Goal: Task Accomplishment & Management: Manage account settings

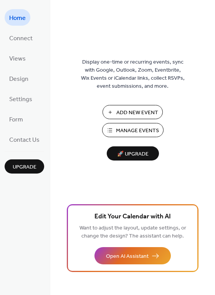
click at [126, 129] on span "Manage Events" at bounding box center [137, 131] width 43 height 8
click at [15, 78] on span "Design" at bounding box center [18, 79] width 19 height 12
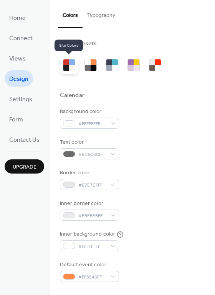
click at [66, 69] on div at bounding box center [66, 68] width 6 height 6
click at [69, 67] on div at bounding box center [72, 68] width 6 height 6
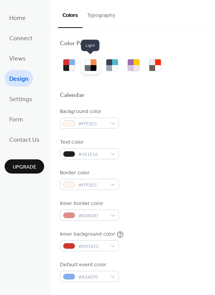
click at [92, 67] on div at bounding box center [93, 68] width 6 height 6
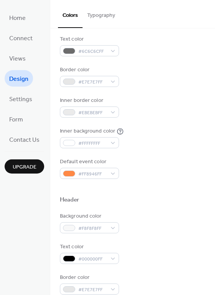
scroll to position [112, 0]
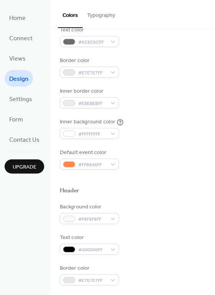
click at [108, 13] on button "Typography" at bounding box center [100, 13] width 37 height 27
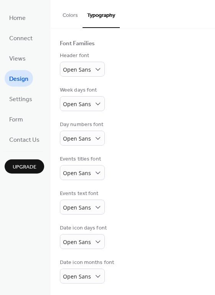
scroll to position [45, 0]
click at [80, 68] on span "Open Sans" at bounding box center [77, 69] width 28 height 7
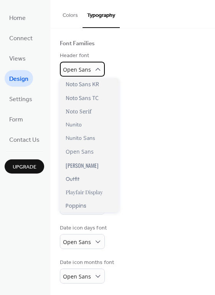
scroll to position [359, 0]
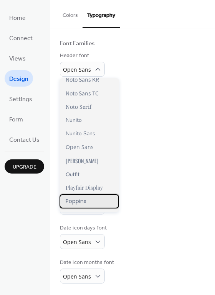
click at [75, 198] on span "Poppins" at bounding box center [76, 201] width 21 height 8
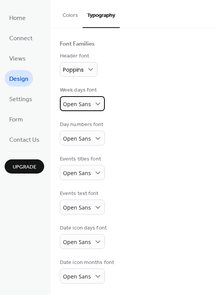
click at [73, 102] on span "Open Sans" at bounding box center [77, 103] width 28 height 7
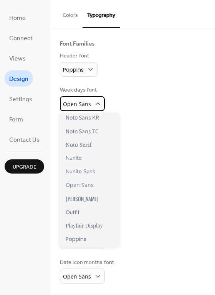
scroll to position [371, 0]
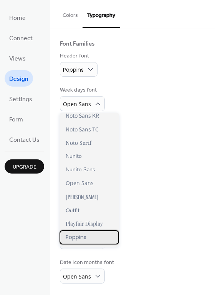
click at [84, 240] on span "Poppins" at bounding box center [76, 237] width 21 height 8
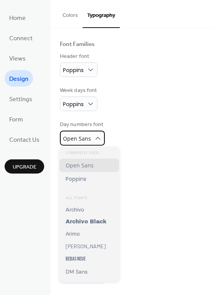
click at [71, 143] on span "Open Sans" at bounding box center [77, 139] width 28 height 10
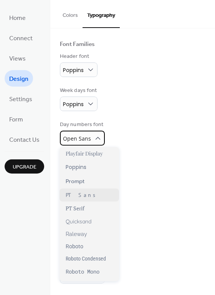
scroll to position [473, 0]
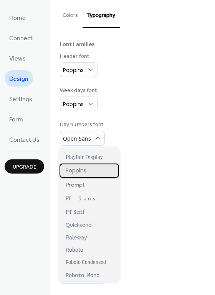
click at [76, 170] on span "Poppins" at bounding box center [76, 171] width 21 height 8
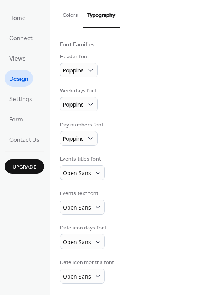
scroll to position [44, 0]
click at [75, 176] on span "Open Sans" at bounding box center [77, 172] width 28 height 7
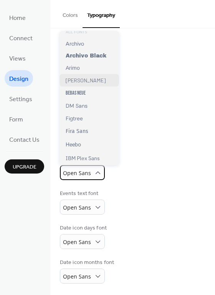
scroll to position [0, 0]
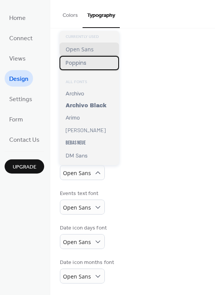
click at [71, 62] on span "Poppins" at bounding box center [76, 63] width 21 height 8
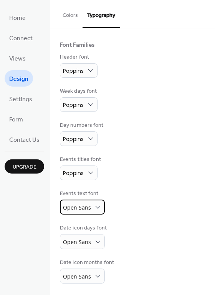
click at [79, 208] on span "Open Sans" at bounding box center [77, 207] width 28 height 7
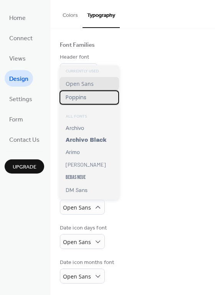
click at [70, 97] on span "Poppins" at bounding box center [76, 98] width 21 height 8
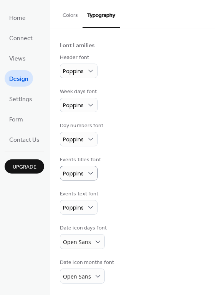
scroll to position [43, 0]
click at [77, 243] on span "Open Sans" at bounding box center [77, 241] width 28 height 7
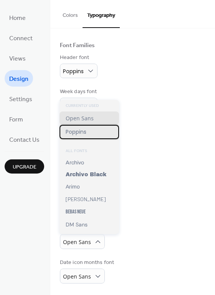
click at [77, 131] on span "Poppins" at bounding box center [76, 132] width 21 height 8
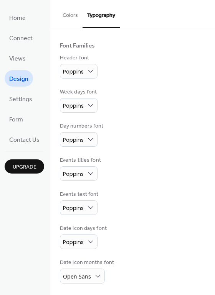
scroll to position [43, 0]
click at [88, 274] on span "Open Sans" at bounding box center [77, 276] width 28 height 7
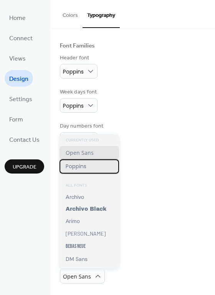
click at [76, 168] on span "Poppins" at bounding box center [76, 167] width 21 height 8
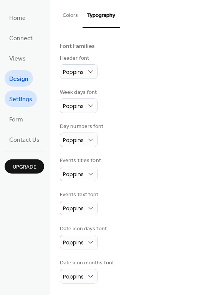
click at [23, 99] on span "Settings" at bounding box center [20, 100] width 23 height 12
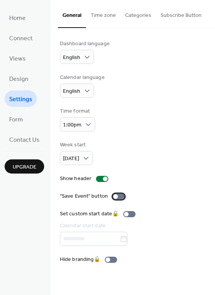
click at [119, 196] on div at bounding box center [118, 197] width 12 height 6
click at [18, 77] on span "Design" at bounding box center [18, 79] width 19 height 12
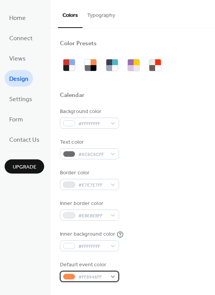
click at [99, 281] on span "#FF8946FF" at bounding box center [92, 277] width 28 height 8
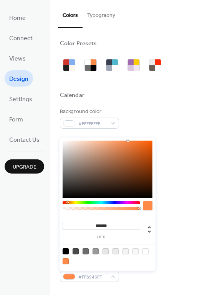
click at [98, 224] on input "*******" at bounding box center [100, 226] width 77 height 8
paste input
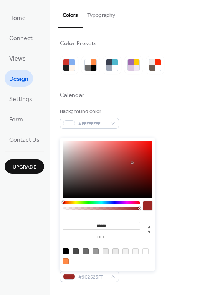
type input "*******"
click at [164, 254] on div "Background color #FFFFFFFF Text color #6C6C6CFF Border color #E7E7E7FF Inner bo…" at bounding box center [132, 195] width 145 height 174
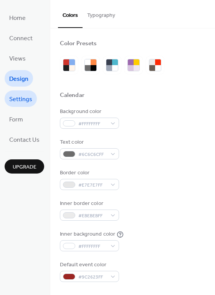
click at [28, 95] on span "Settings" at bounding box center [20, 100] width 23 height 12
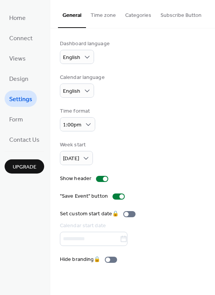
click at [125, 14] on button "Categories" at bounding box center [137, 13] width 35 height 27
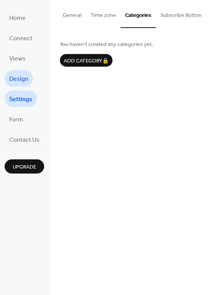
click at [26, 79] on span "Design" at bounding box center [18, 79] width 19 height 12
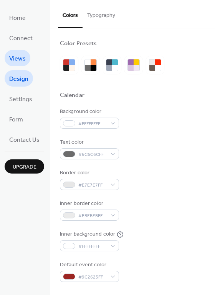
click at [20, 56] on span "Views" at bounding box center [17, 59] width 16 height 12
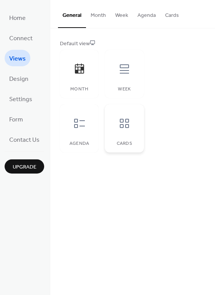
click at [124, 115] on div at bounding box center [124, 123] width 23 height 23
click at [11, 36] on span "Connect" at bounding box center [20, 39] width 23 height 12
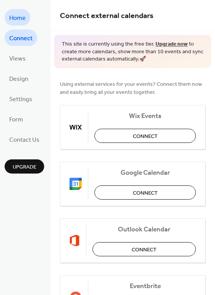
click at [21, 20] on span "Home" at bounding box center [17, 18] width 16 height 12
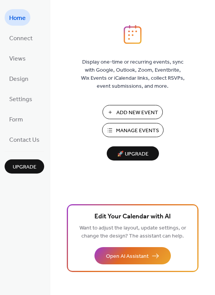
click at [123, 109] on span "Add New Event" at bounding box center [137, 113] width 42 height 8
click at [146, 128] on span "Manage Events" at bounding box center [137, 131] width 43 height 8
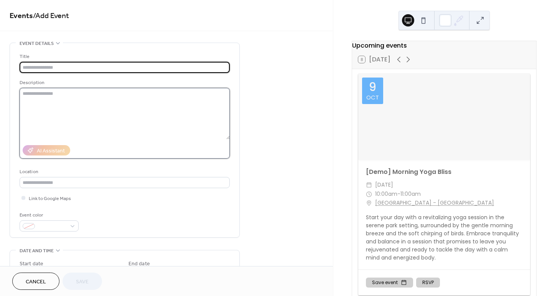
click at [78, 121] on textarea at bounding box center [125, 113] width 210 height 51
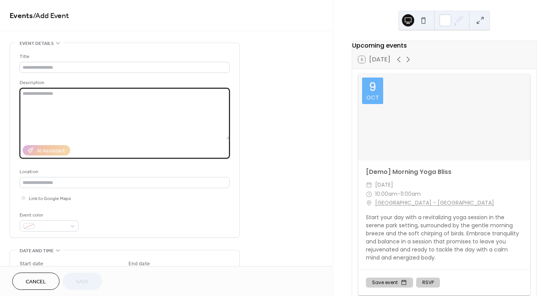
paste textarea "**********"
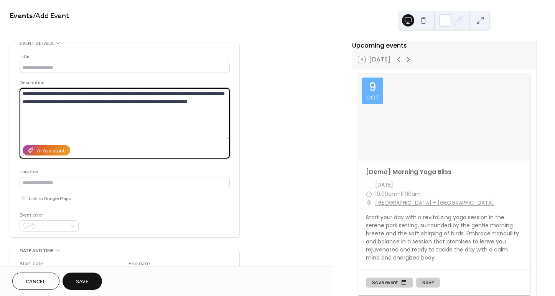
type textarea "**********"
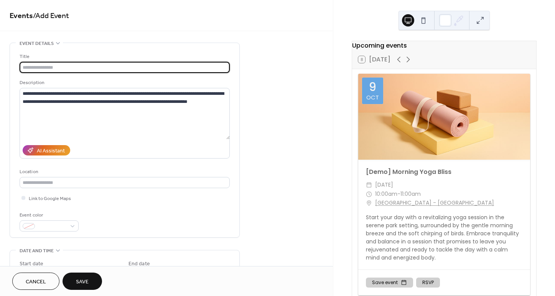
click at [60, 69] on input "text" at bounding box center [125, 67] width 210 height 11
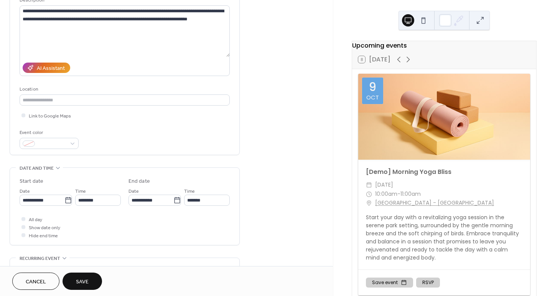
scroll to position [87, 0]
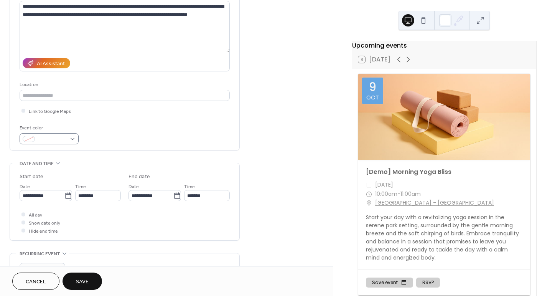
type input "**********"
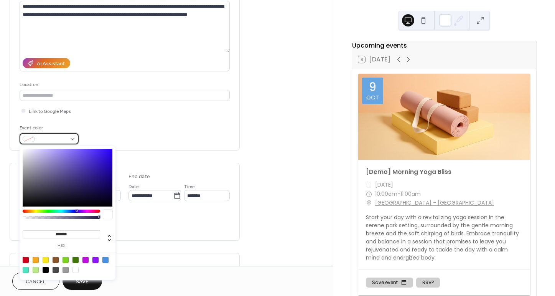
click at [44, 140] on span at bounding box center [52, 139] width 28 height 8
click at [58, 233] on input "*******" at bounding box center [61, 234] width 77 height 8
paste input
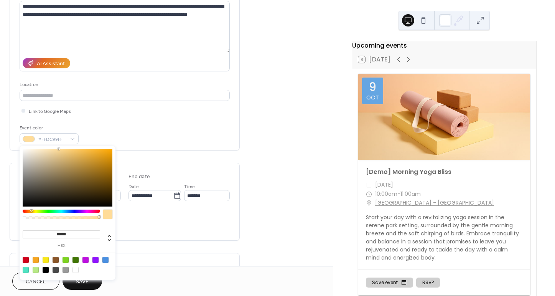
type input "*******"
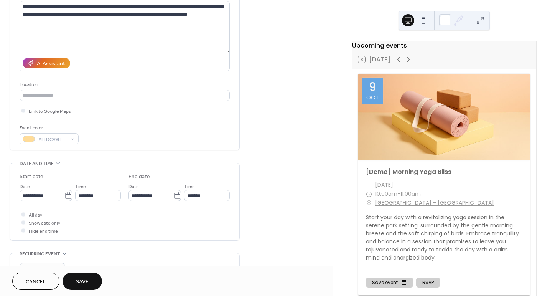
click at [169, 260] on div "Do not repeat" at bounding box center [125, 266] width 210 height 26
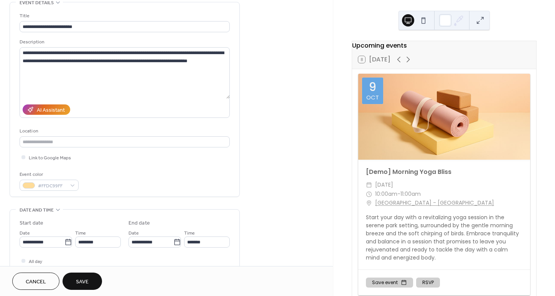
scroll to position [40, 0]
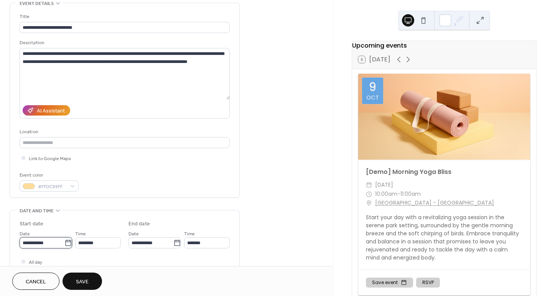
click at [41, 239] on input "**********" at bounding box center [42, 242] width 45 height 11
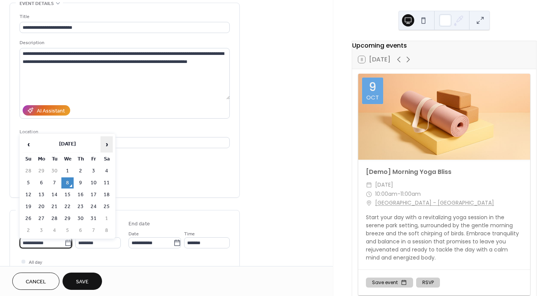
click at [108, 145] on span "›" at bounding box center [106, 143] width 11 height 15
click at [94, 178] on td "7" at bounding box center [93, 182] width 12 height 11
type input "**********"
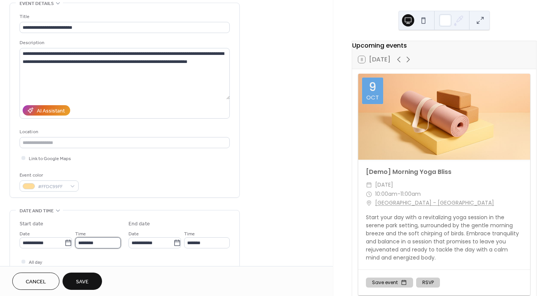
click at [96, 242] on input "********" at bounding box center [98, 242] width 46 height 11
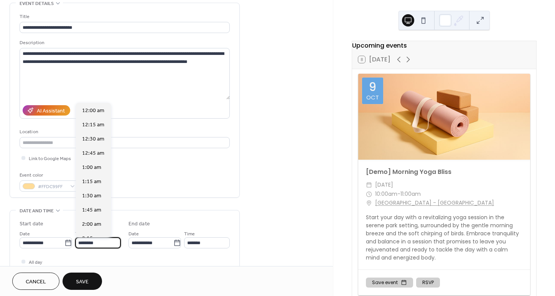
click at [96, 242] on input "********" at bounding box center [98, 242] width 46 height 11
type input "********"
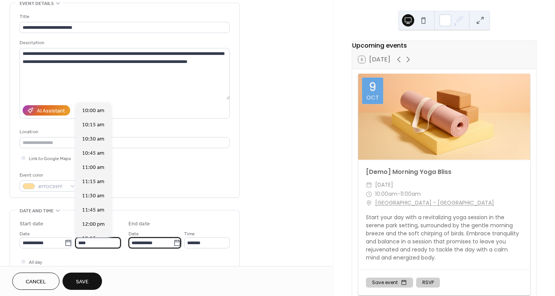
type input "********"
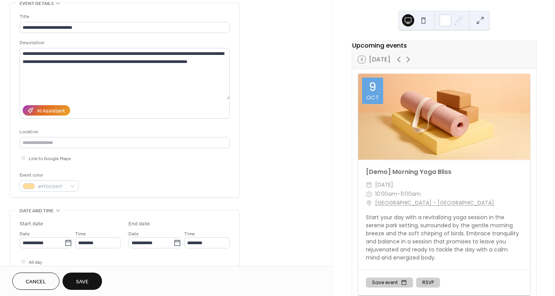
click at [143, 261] on div "All day Show date only Hide end time" at bounding box center [125, 269] width 210 height 24
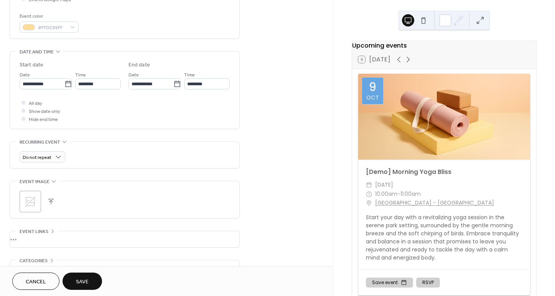
scroll to position [201, 0]
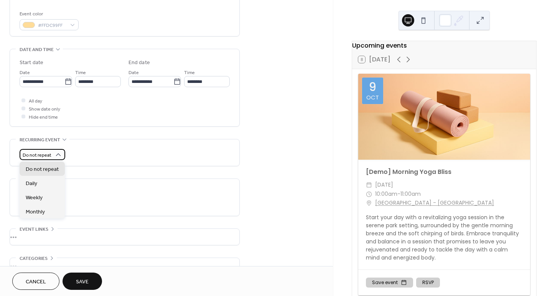
click at [52, 152] on div "Do not repeat" at bounding box center [43, 154] width 46 height 11
click at [47, 194] on div "Weekly" at bounding box center [42, 197] width 45 height 14
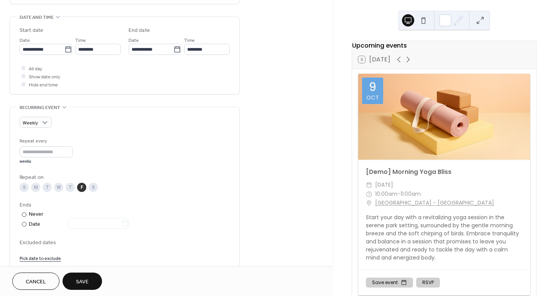
scroll to position [237, 0]
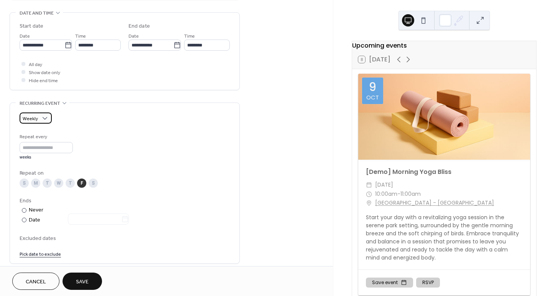
click at [36, 120] on span "Weekly" at bounding box center [30, 118] width 15 height 9
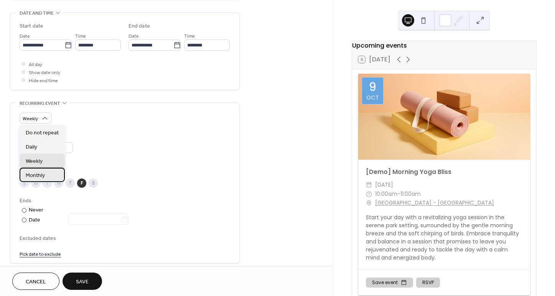
click at [38, 169] on div "Monthly" at bounding box center [42, 174] width 45 height 14
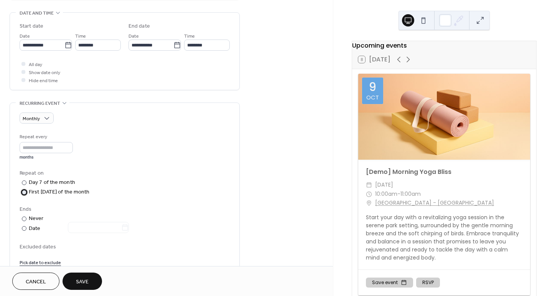
click at [30, 190] on div "First Friday of the month" at bounding box center [59, 192] width 61 height 8
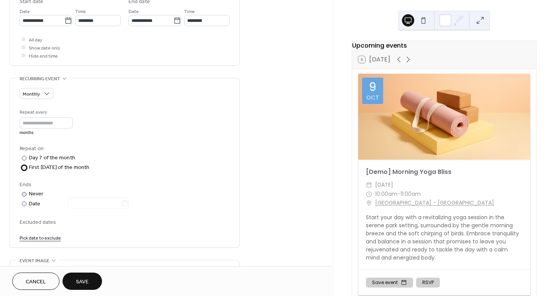
scroll to position [264, 0]
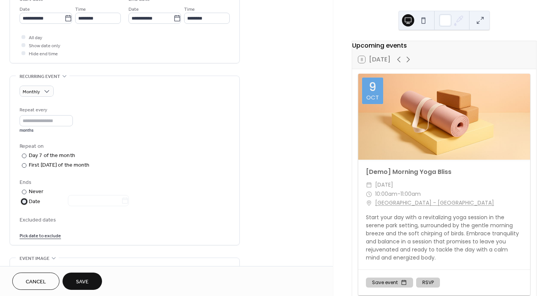
click at [34, 200] on div "Date" at bounding box center [79, 201] width 100 height 9
click at [75, 202] on input "text" at bounding box center [94, 200] width 53 height 11
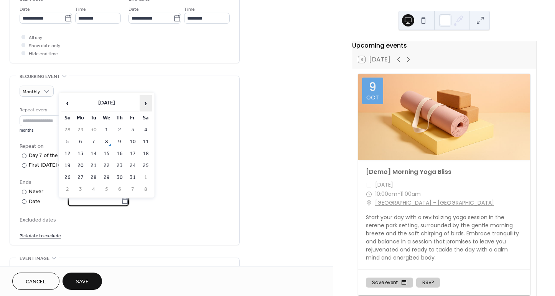
click at [146, 106] on span "›" at bounding box center [145, 102] width 11 height 15
click at [111, 176] on td "31" at bounding box center [106, 177] width 12 height 11
type input "**********"
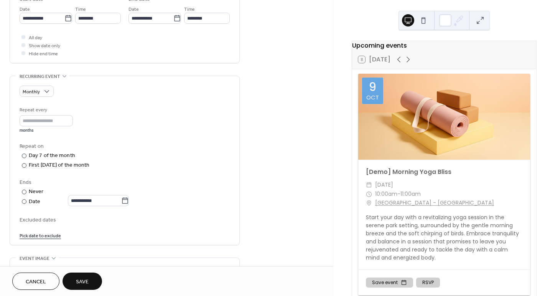
click at [175, 217] on span "Excluded dates" at bounding box center [125, 220] width 210 height 8
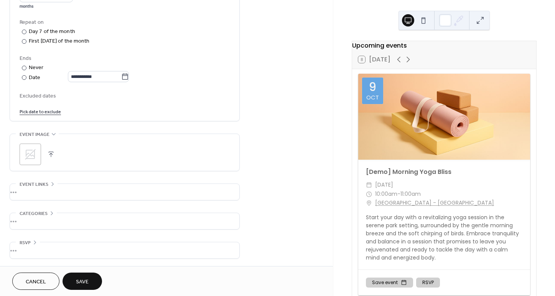
scroll to position [388, 0]
click at [33, 152] on icon at bounding box center [30, 154] width 12 height 12
click at [62, 189] on div "•••" at bounding box center [124, 191] width 229 height 16
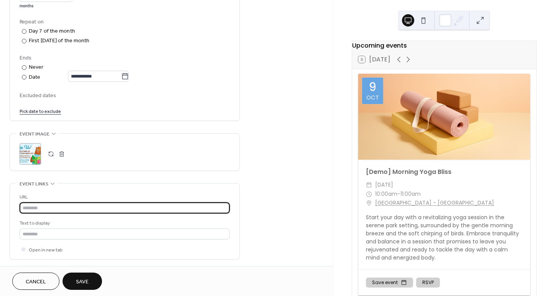
click at [49, 207] on input "text" at bounding box center [125, 207] width 210 height 11
paste input "**********"
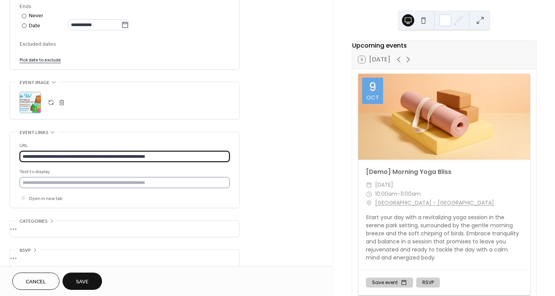
scroll to position [448, 0]
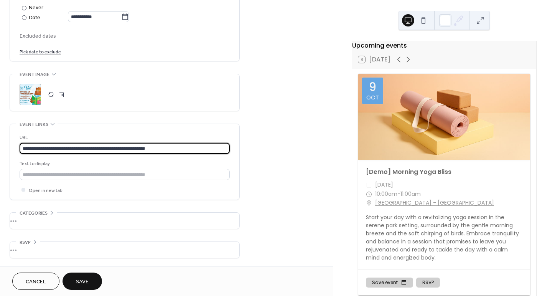
type input "**********"
click at [80, 282] on span "Save" at bounding box center [82, 281] width 13 height 8
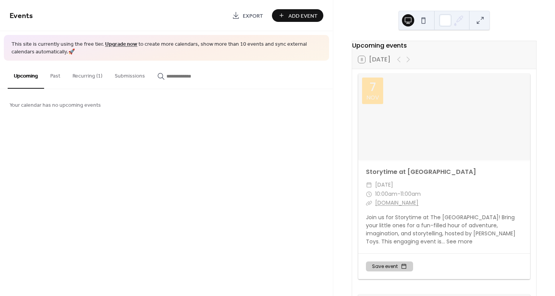
click at [60, 74] on button "Past" at bounding box center [55, 74] width 22 height 27
click at [90, 80] on button "Recurring (1)" at bounding box center [87, 74] width 42 height 27
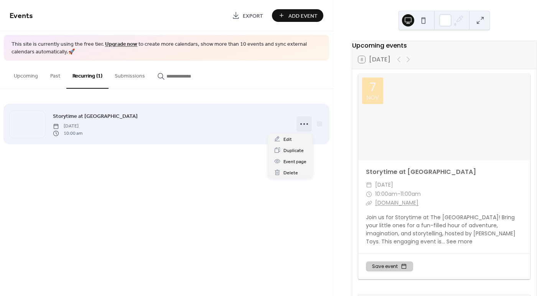
click at [298, 125] on icon at bounding box center [304, 124] width 12 height 12
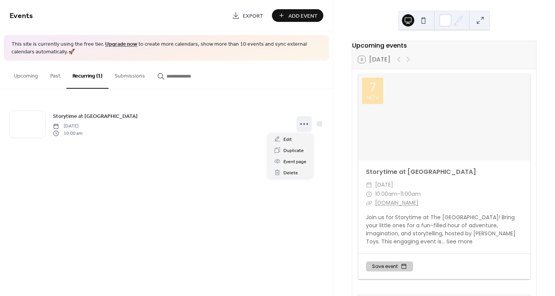
click at [285, 98] on div "Storytime at Dayton Market Friday, November 7, 2025 10:00 am" at bounding box center [166, 124] width 333 height 70
click at [132, 75] on button "Submissions" at bounding box center [129, 74] width 43 height 27
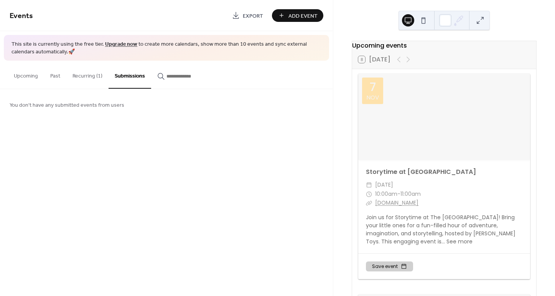
click at [30, 75] on button "Upcoming" at bounding box center [26, 74] width 36 height 27
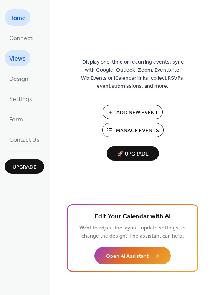
click at [24, 57] on span "Views" at bounding box center [17, 59] width 16 height 12
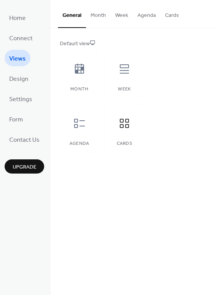
click at [95, 16] on button "Month" at bounding box center [98, 13] width 25 height 27
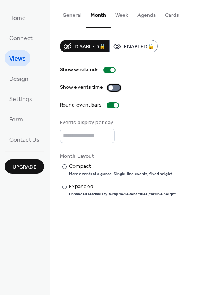
click at [115, 88] on div at bounding box center [114, 88] width 12 height 6
click at [73, 166] on div "Compact" at bounding box center [120, 167] width 102 height 8
click at [120, 18] on button "Week" at bounding box center [121, 13] width 22 height 27
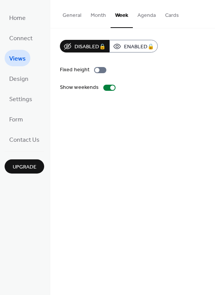
click at [138, 18] on button "Agenda" at bounding box center [147, 13] width 28 height 27
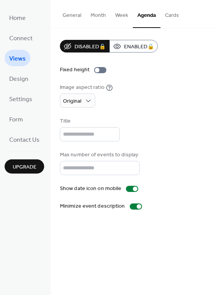
click at [166, 18] on button "Cards" at bounding box center [171, 13] width 23 height 27
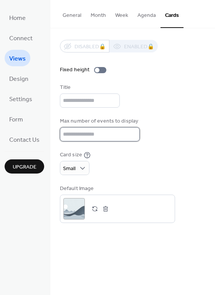
click at [74, 132] on input "**" at bounding box center [100, 134] width 80 height 14
type input "*"
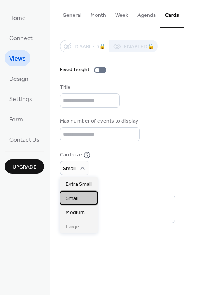
click at [80, 199] on div "Small" at bounding box center [78, 198] width 38 height 14
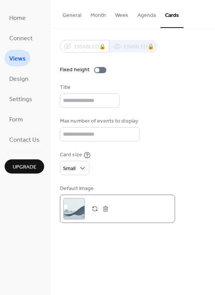
click at [74, 207] on div ";" at bounding box center [73, 208] width 21 height 21
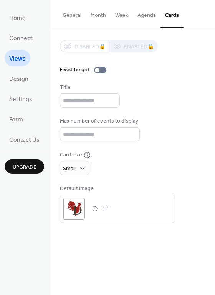
click at [69, 15] on button "General" at bounding box center [72, 13] width 28 height 27
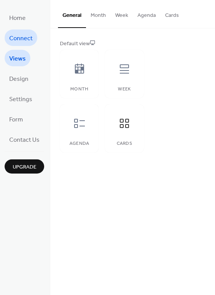
click at [30, 40] on span "Connect" at bounding box center [20, 39] width 23 height 12
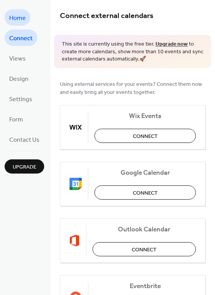
click at [20, 18] on span "Home" at bounding box center [17, 18] width 16 height 12
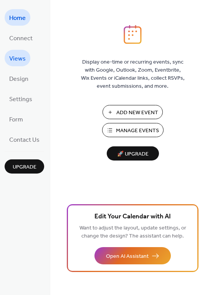
click at [16, 56] on span "Views" at bounding box center [17, 59] width 16 height 12
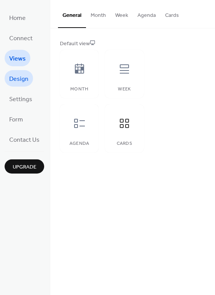
click at [18, 77] on span "Design" at bounding box center [18, 79] width 19 height 12
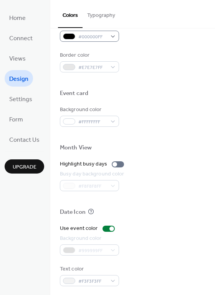
scroll to position [328, 0]
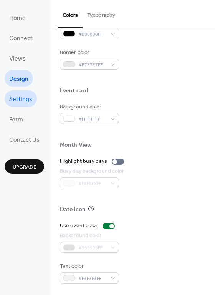
click at [26, 99] on span "Settings" at bounding box center [20, 100] width 23 height 12
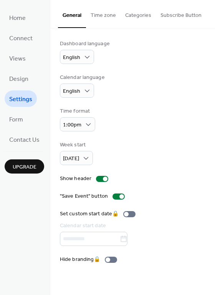
click at [171, 18] on button "Subscribe Button" at bounding box center [181, 13] width 50 height 27
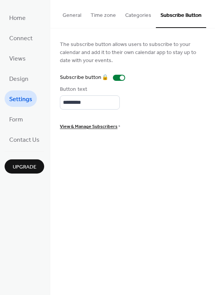
click at [141, 15] on button "Categories" at bounding box center [137, 13] width 35 height 27
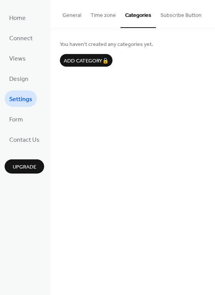
click at [100, 10] on button "Time zone" at bounding box center [103, 13] width 34 height 27
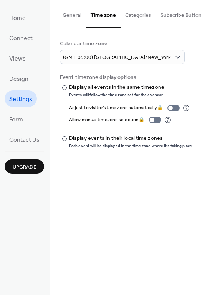
click at [68, 20] on button "General" at bounding box center [72, 13] width 28 height 27
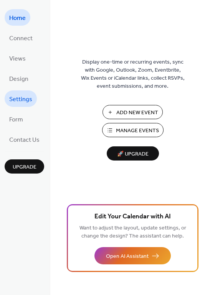
click at [18, 97] on span "Settings" at bounding box center [20, 100] width 23 height 12
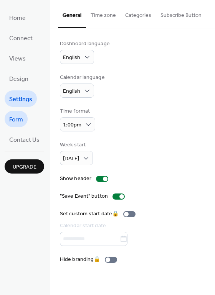
click at [22, 117] on span "Form" at bounding box center [16, 120] width 14 height 12
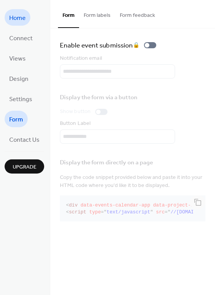
click at [24, 20] on span "Home" at bounding box center [17, 18] width 16 height 12
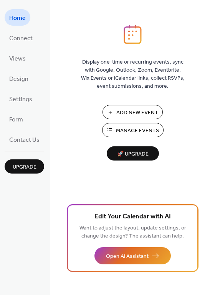
click at [124, 131] on span "Manage Events" at bounding box center [137, 131] width 43 height 8
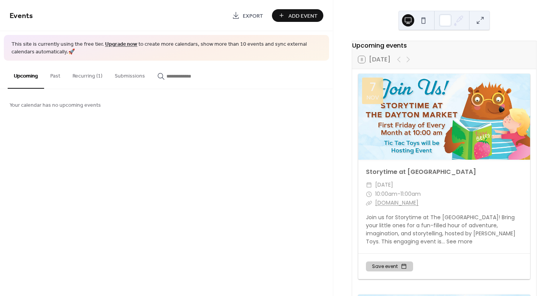
click at [93, 77] on button "Recurring (1)" at bounding box center [87, 74] width 42 height 27
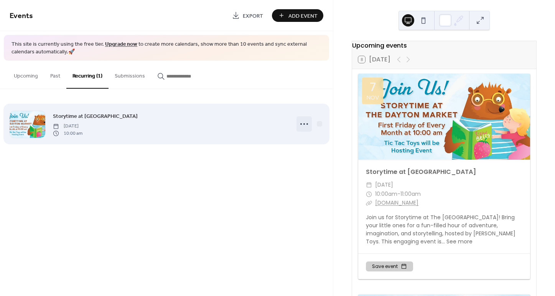
click at [306, 123] on icon at bounding box center [304, 124] width 12 height 12
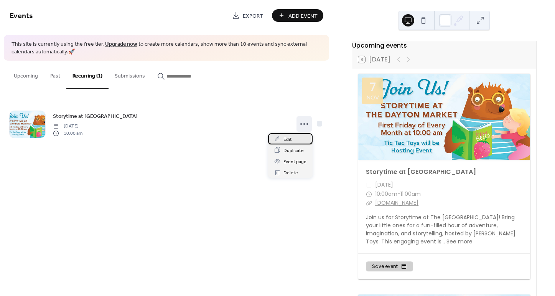
click at [294, 136] on div "Edit" at bounding box center [290, 138] width 44 height 11
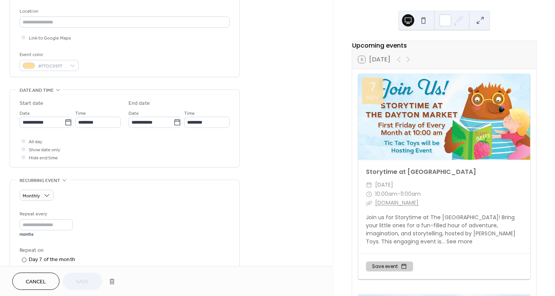
scroll to position [164, 0]
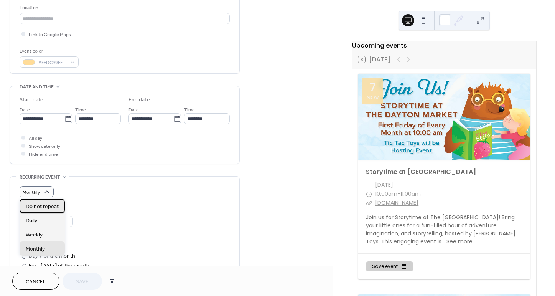
click at [43, 202] on div "Do not repeat" at bounding box center [42, 206] width 45 height 14
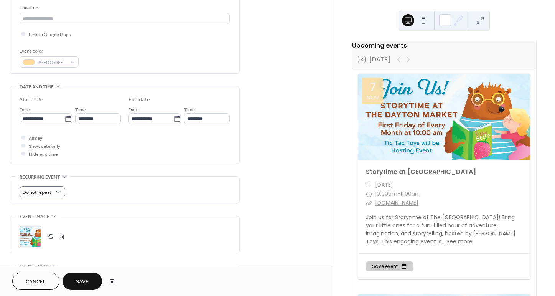
click at [82, 278] on span "Save" at bounding box center [82, 281] width 13 height 8
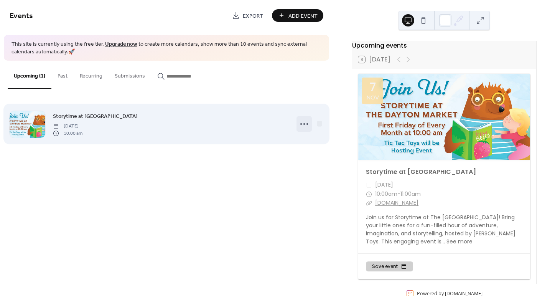
click at [301, 124] on circle at bounding box center [301, 124] width 2 height 2
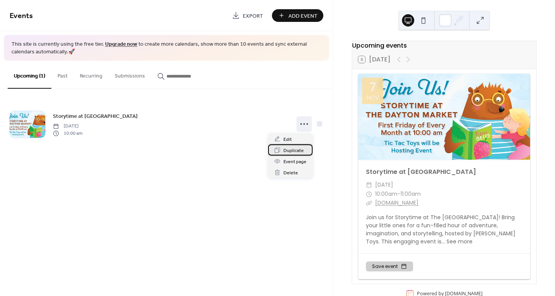
click at [291, 149] on span "Duplicate" at bounding box center [293, 150] width 20 height 8
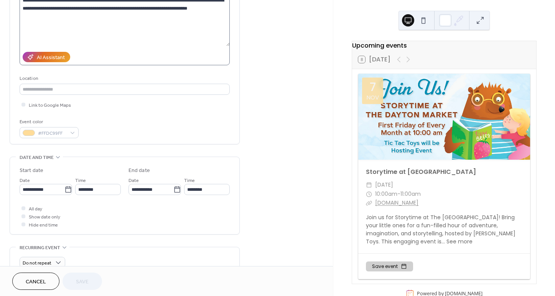
scroll to position [100, 0]
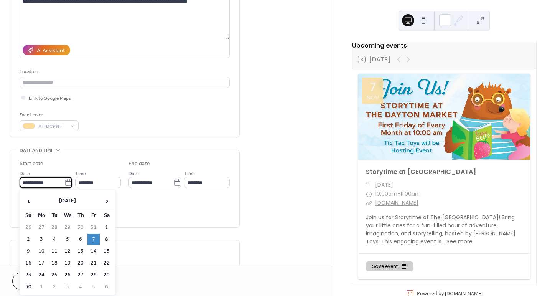
click at [52, 181] on input "**********" at bounding box center [42, 182] width 45 height 11
click at [105, 203] on span "›" at bounding box center [106, 200] width 11 height 15
click at [95, 228] on td "5" at bounding box center [93, 227] width 12 height 11
type input "**********"
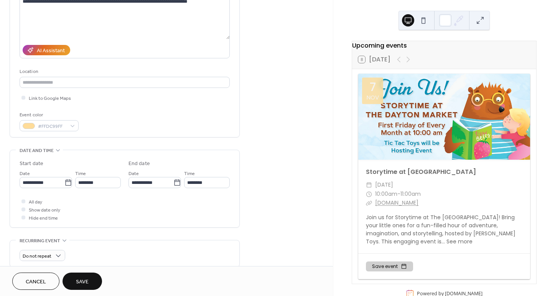
click at [85, 282] on span "Save" at bounding box center [82, 281] width 13 height 8
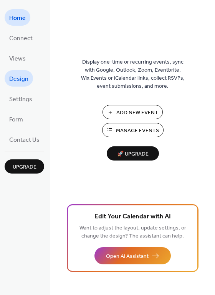
click at [15, 76] on span "Design" at bounding box center [18, 79] width 19 height 12
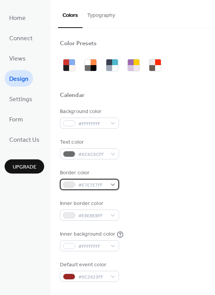
click at [70, 183] on div at bounding box center [69, 185] width 12 height 6
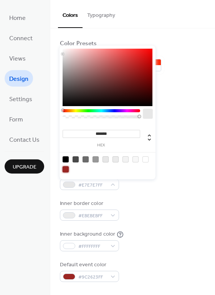
click at [64, 168] on div at bounding box center [65, 169] width 6 height 6
type input "*******"
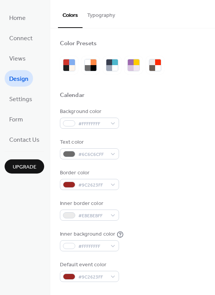
click at [146, 192] on div "Background color #FFFFFFFF Text color #6C6C6CFF Border color #9C2623FF Inner bo…" at bounding box center [132, 195] width 145 height 174
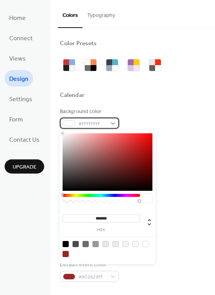
click at [71, 123] on div at bounding box center [69, 123] width 12 height 6
click at [66, 254] on div at bounding box center [65, 254] width 6 height 6
type input "*******"
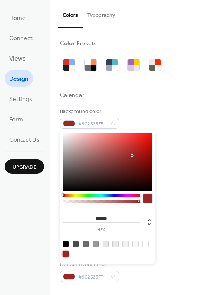
click at [182, 188] on div "Border color #9C2623FF" at bounding box center [132, 179] width 145 height 21
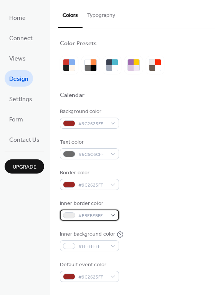
click at [80, 216] on span "#EBEBEBFF" at bounding box center [92, 216] width 28 height 8
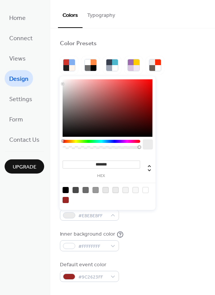
click at [64, 200] on div at bounding box center [65, 200] width 6 height 6
type input "*******"
click at [162, 215] on div "Inner border color #9C2623FF" at bounding box center [132, 210] width 145 height 21
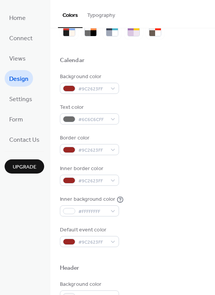
scroll to position [54, 0]
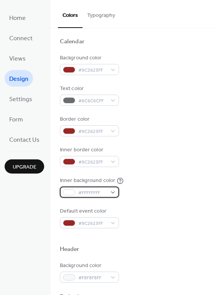
click at [69, 194] on div at bounding box center [69, 192] width 12 height 6
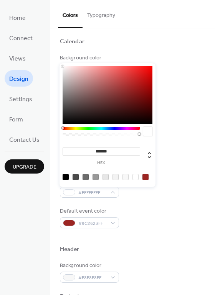
click at [145, 177] on div at bounding box center [145, 177] width 6 height 6
click at [136, 179] on div at bounding box center [135, 177] width 6 height 6
type input "*******"
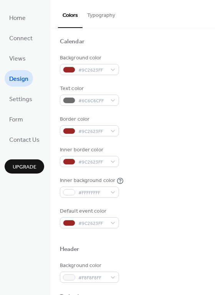
click at [143, 204] on div "Background color #9C2623FF Text color #6C6C6CFF Border color #9C2623FF Inner bo…" at bounding box center [132, 141] width 145 height 174
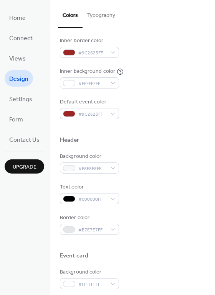
scroll to position [165, 0]
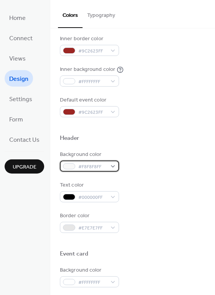
click at [90, 168] on span "#F8F8F8FF" at bounding box center [92, 167] width 28 height 8
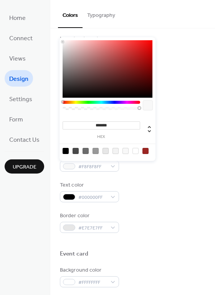
click at [99, 124] on input "*******" at bounding box center [100, 125] width 77 height 8
paste input
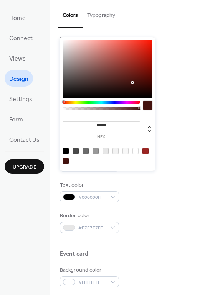
type input "*******"
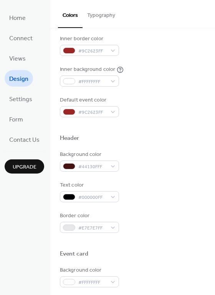
click at [141, 189] on div "Text color #000000FF" at bounding box center [132, 191] width 145 height 21
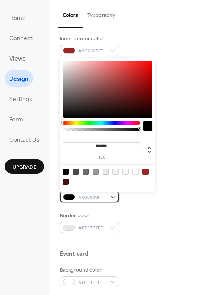
click at [81, 194] on span "#000000FF" at bounding box center [92, 198] width 28 height 8
click at [136, 172] on div at bounding box center [135, 172] width 6 height 6
type input "*******"
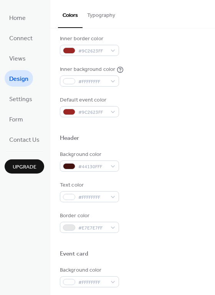
click at [149, 204] on div "Background color #44130FFF Text color #FFFFFFFF Border color #E7E7E7FF" at bounding box center [132, 192] width 145 height 82
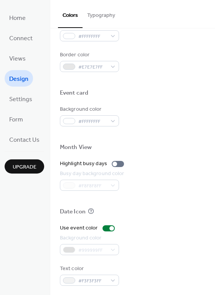
scroll to position [328, 0]
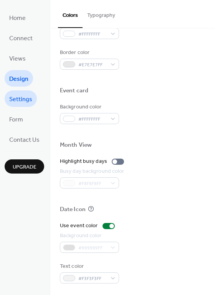
click at [24, 96] on span "Settings" at bounding box center [20, 100] width 23 height 12
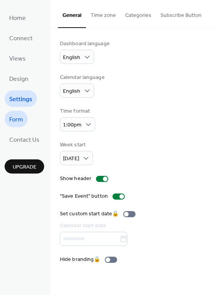
click at [23, 117] on span "Form" at bounding box center [16, 120] width 14 height 12
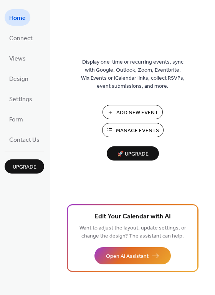
click at [130, 130] on span "Manage Events" at bounding box center [137, 131] width 43 height 8
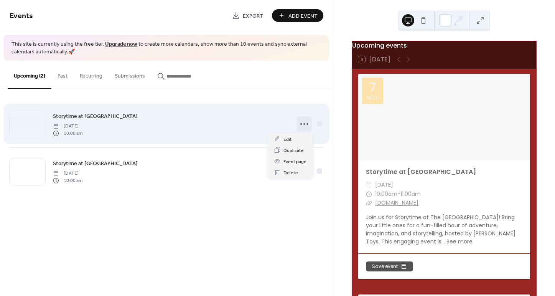
click at [302, 120] on icon at bounding box center [304, 124] width 12 height 12
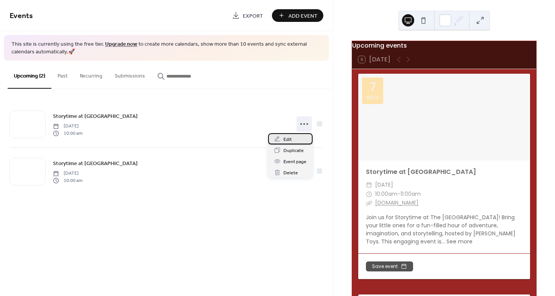
click at [291, 136] on span "Edit" at bounding box center [287, 139] width 8 height 8
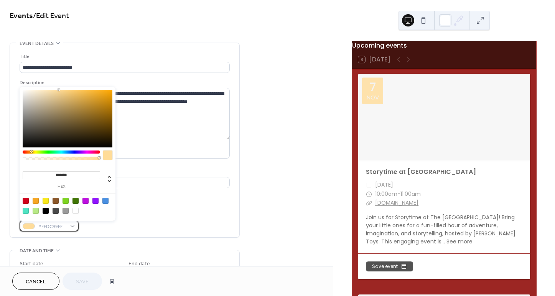
click at [54, 228] on span "#FFDC99FF" at bounding box center [52, 226] width 28 height 8
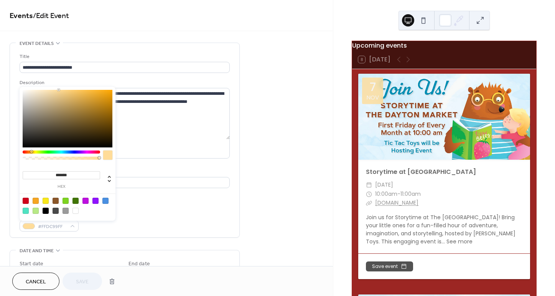
click at [64, 176] on input "*******" at bounding box center [61, 175] width 77 height 8
paste input
type input "******"
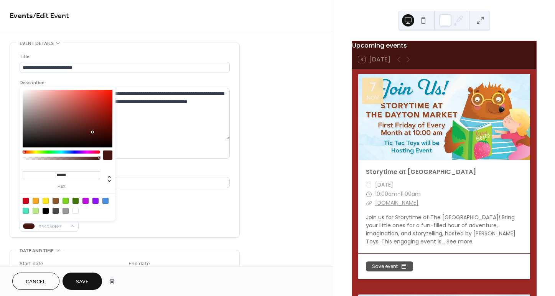
click at [80, 284] on span "Save" at bounding box center [82, 281] width 13 height 8
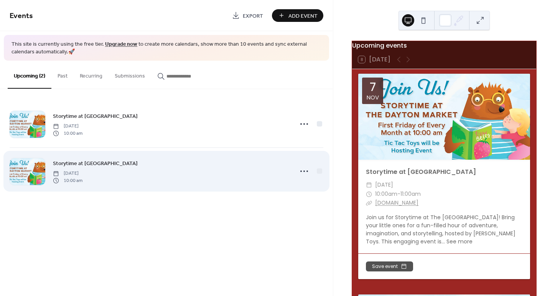
click at [70, 174] on span "Friday, December 5, 2025" at bounding box center [68, 173] width 30 height 7
click at [305, 172] on icon at bounding box center [304, 171] width 12 height 12
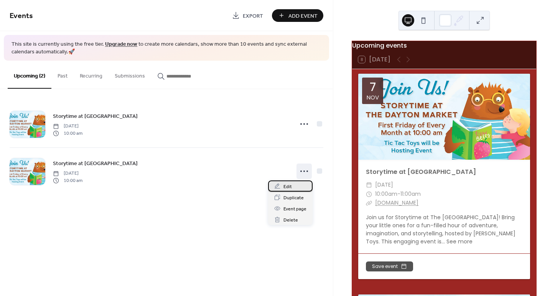
click at [289, 189] on span "Edit" at bounding box center [287, 186] width 8 height 8
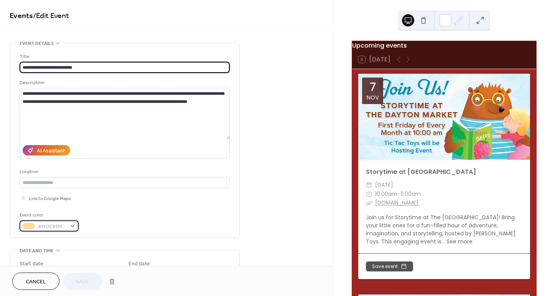
click at [67, 223] on div "#FFDC99FF" at bounding box center [49, 225] width 59 height 11
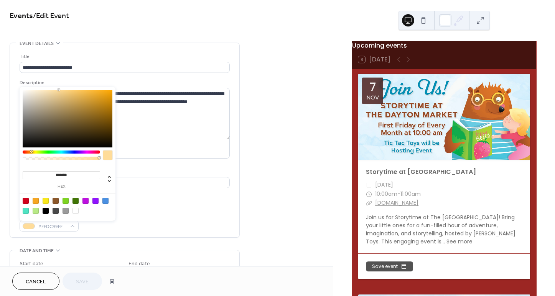
click at [56, 175] on input "*******" at bounding box center [61, 175] width 77 height 8
paste input
type input "******"
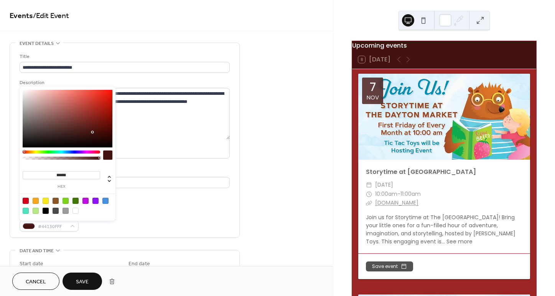
click at [82, 280] on span "Save" at bounding box center [82, 281] width 13 height 8
